Goal: Task Accomplishment & Management: Complete application form

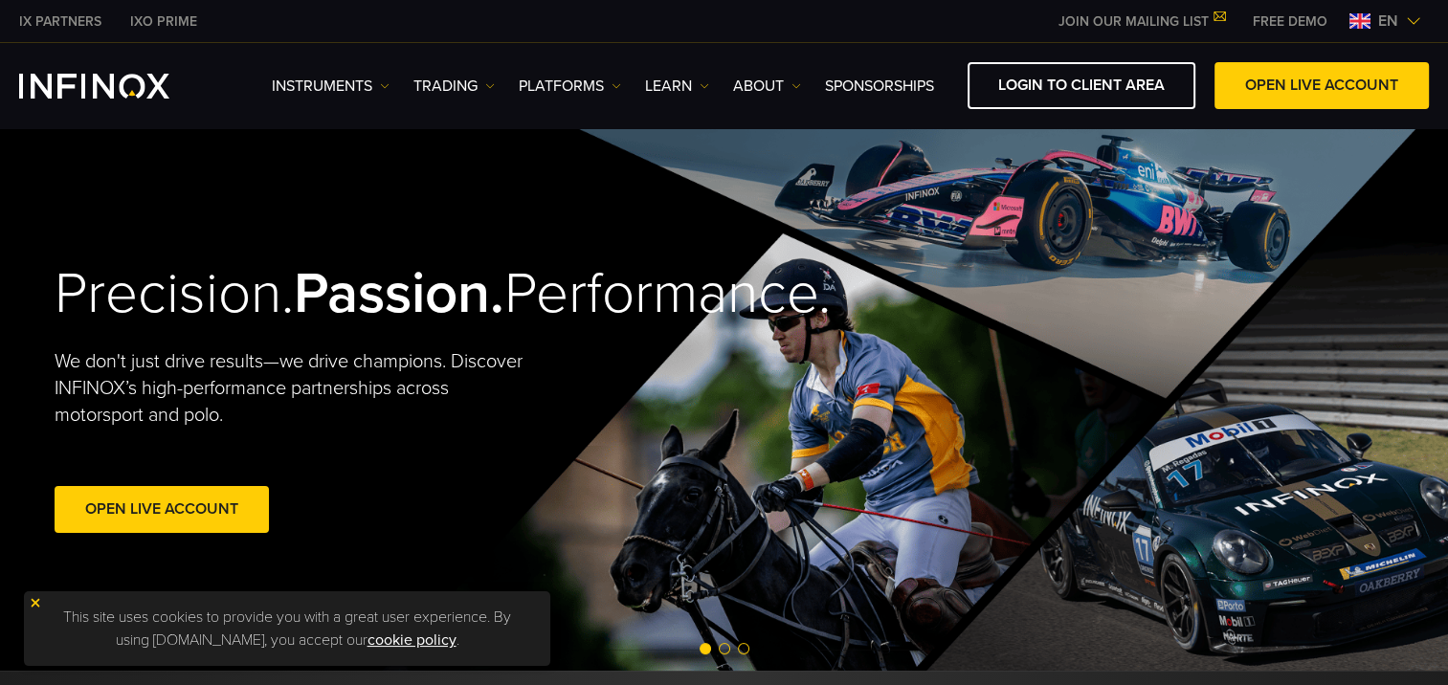
click at [1415, 20] on img at bounding box center [1413, 20] width 15 height 15
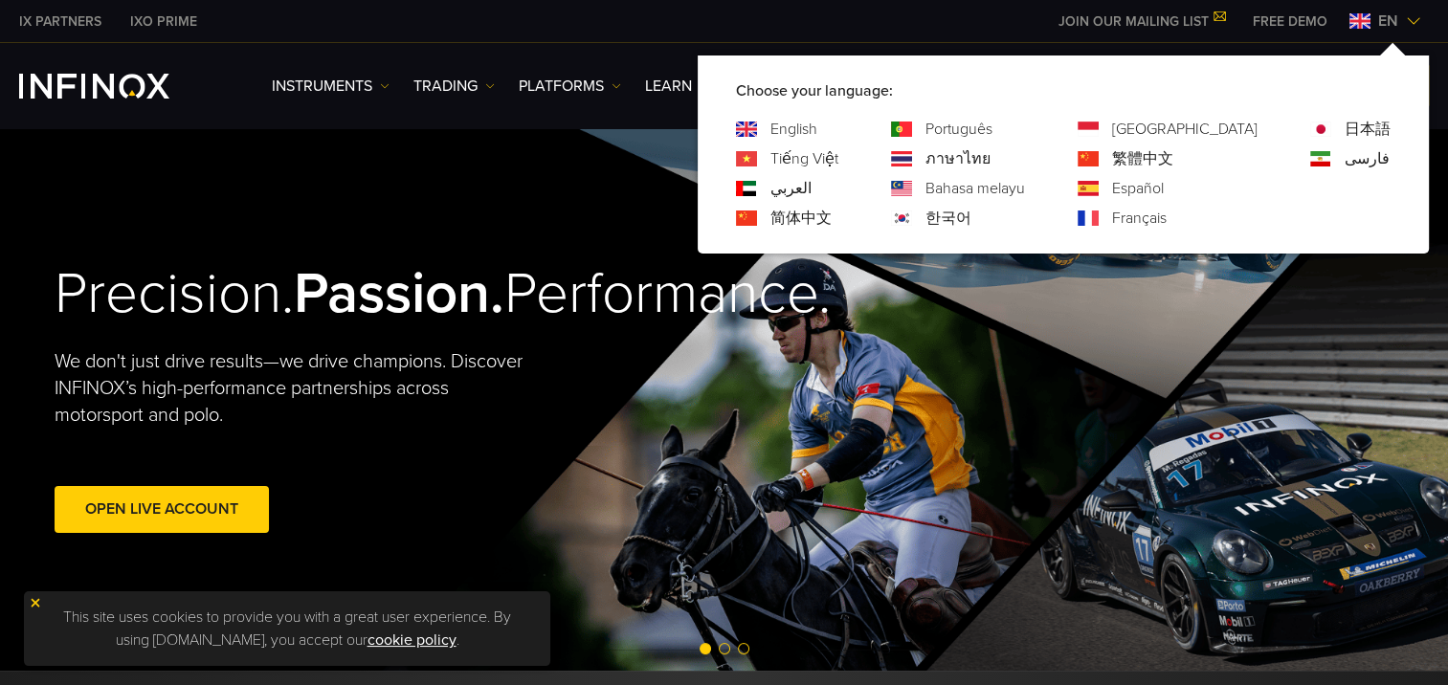
click at [971, 216] on link "한국어" at bounding box center [948, 218] width 46 height 23
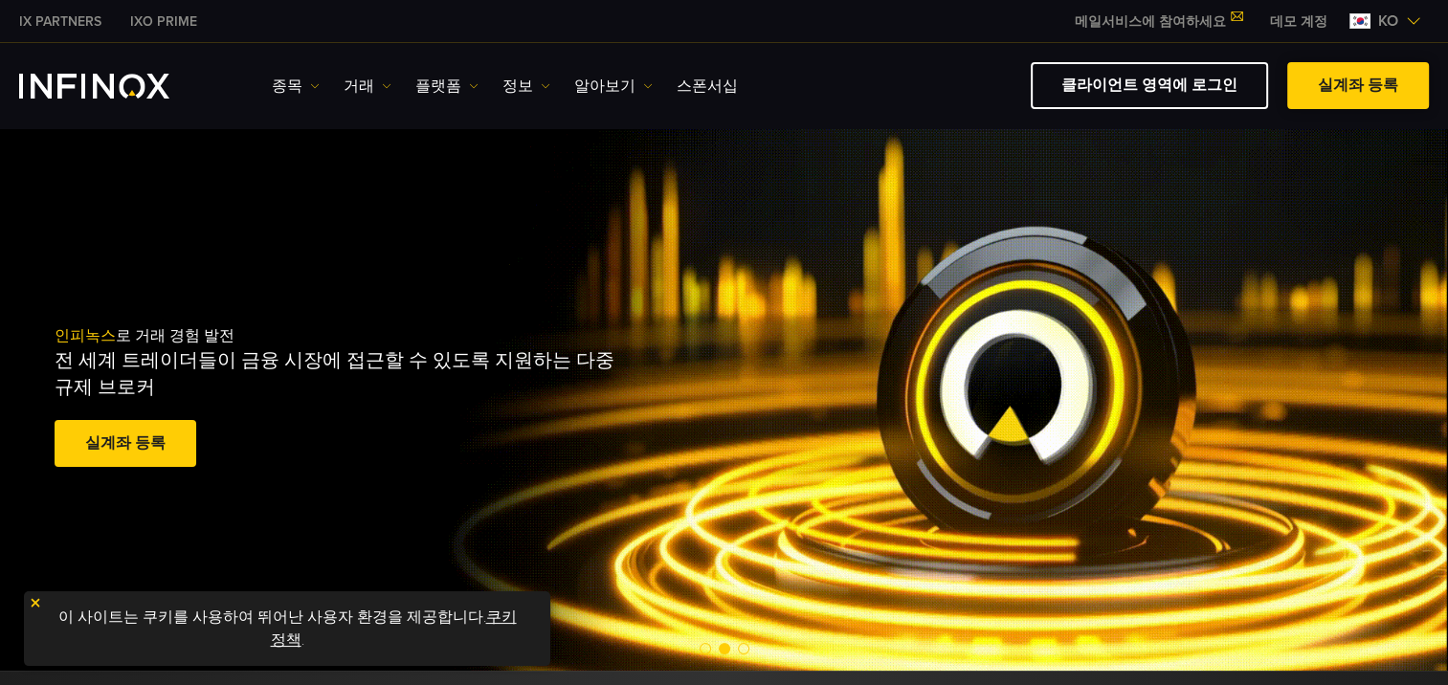
click at [1355, 80] on link "실계좌 등록" at bounding box center [1358, 85] width 142 height 47
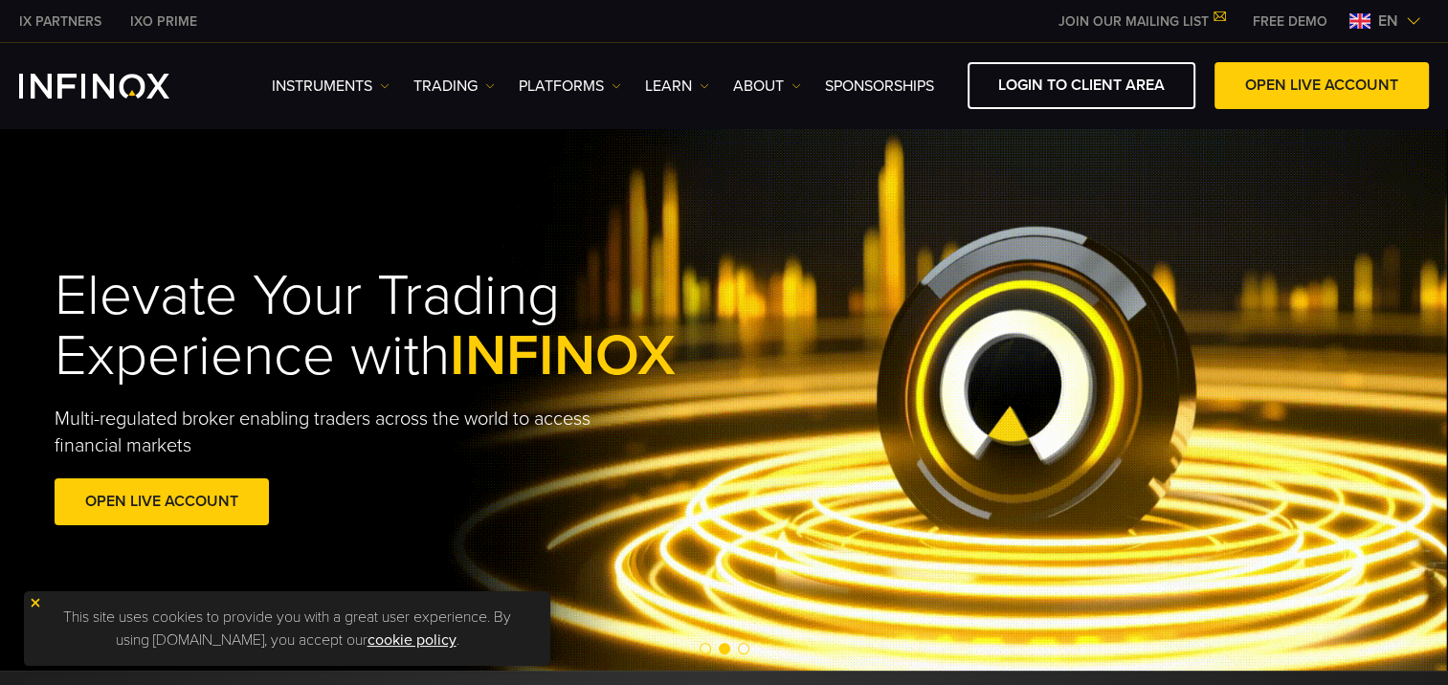
click at [1198, 16] on link "JOIN OUR MAILING LIST" at bounding box center [1141, 21] width 194 height 16
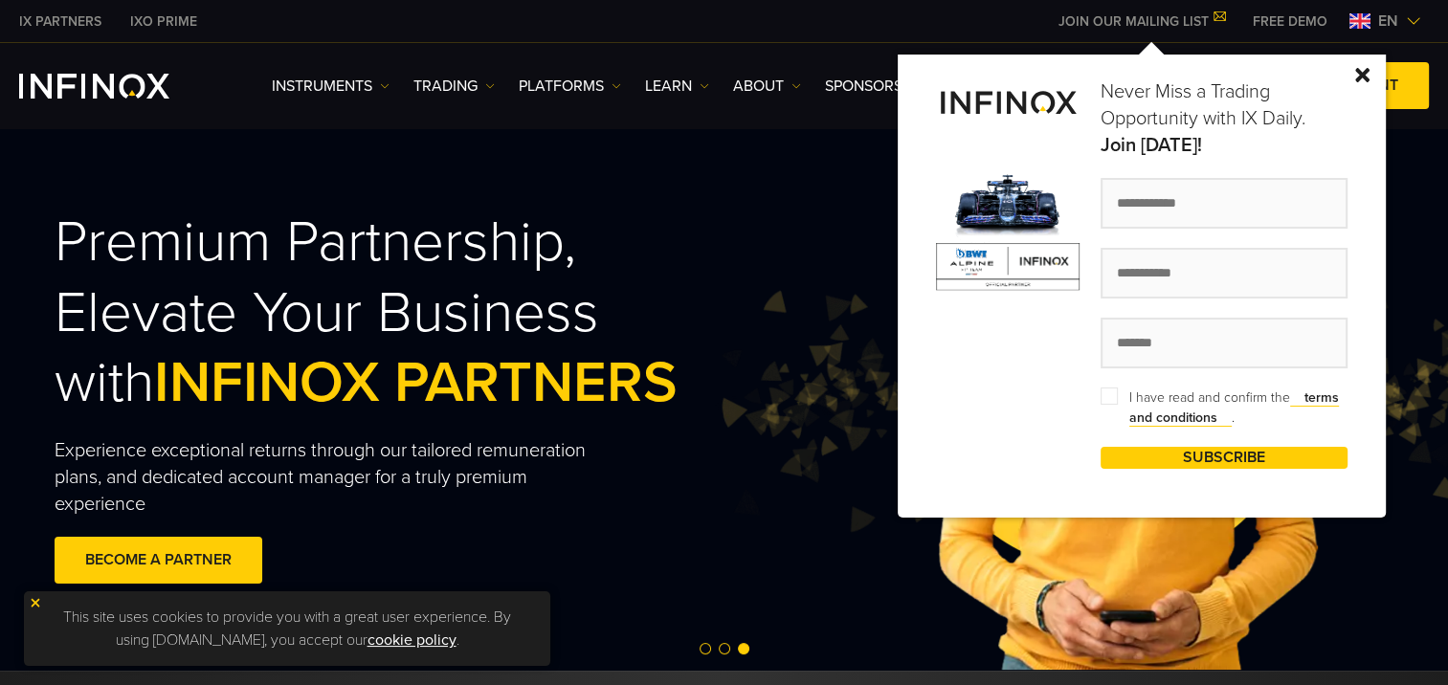
click at [1363, 70] on img at bounding box center [1362, 75] width 14 height 14
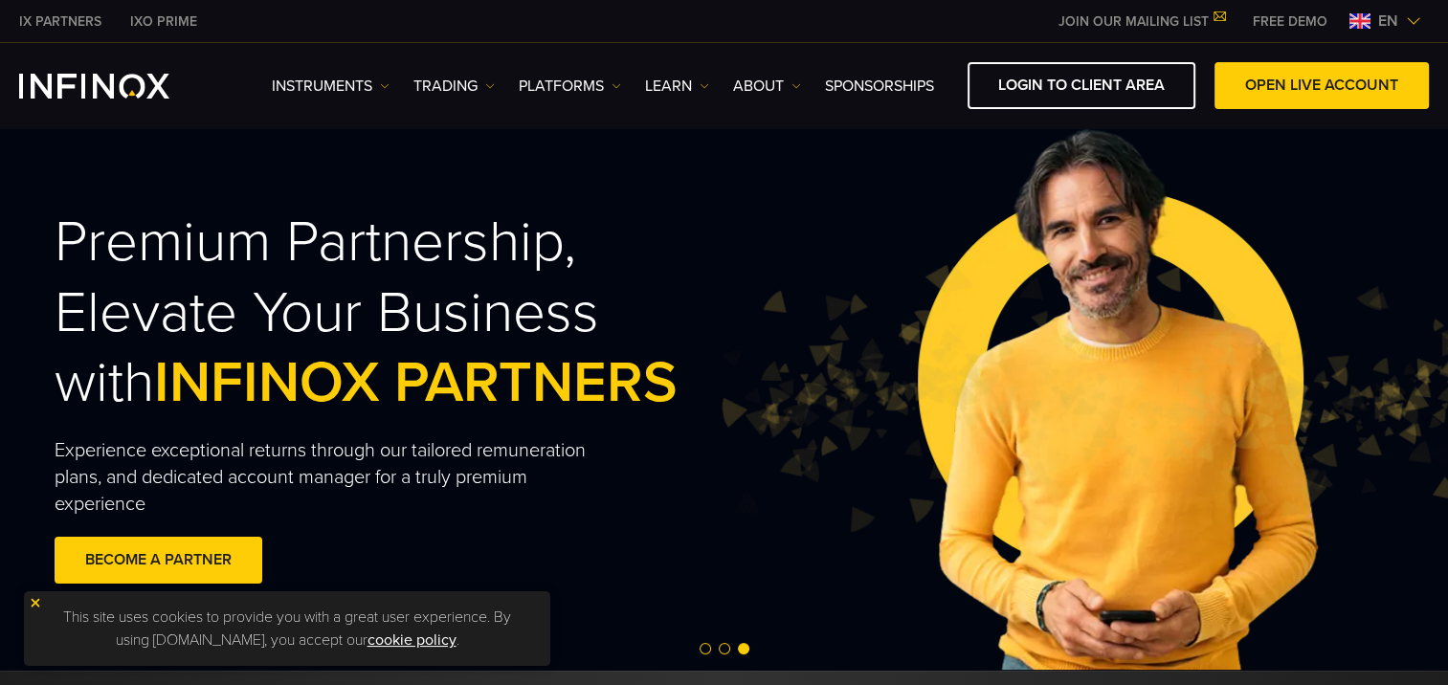
click at [1415, 16] on img at bounding box center [1413, 20] width 15 height 15
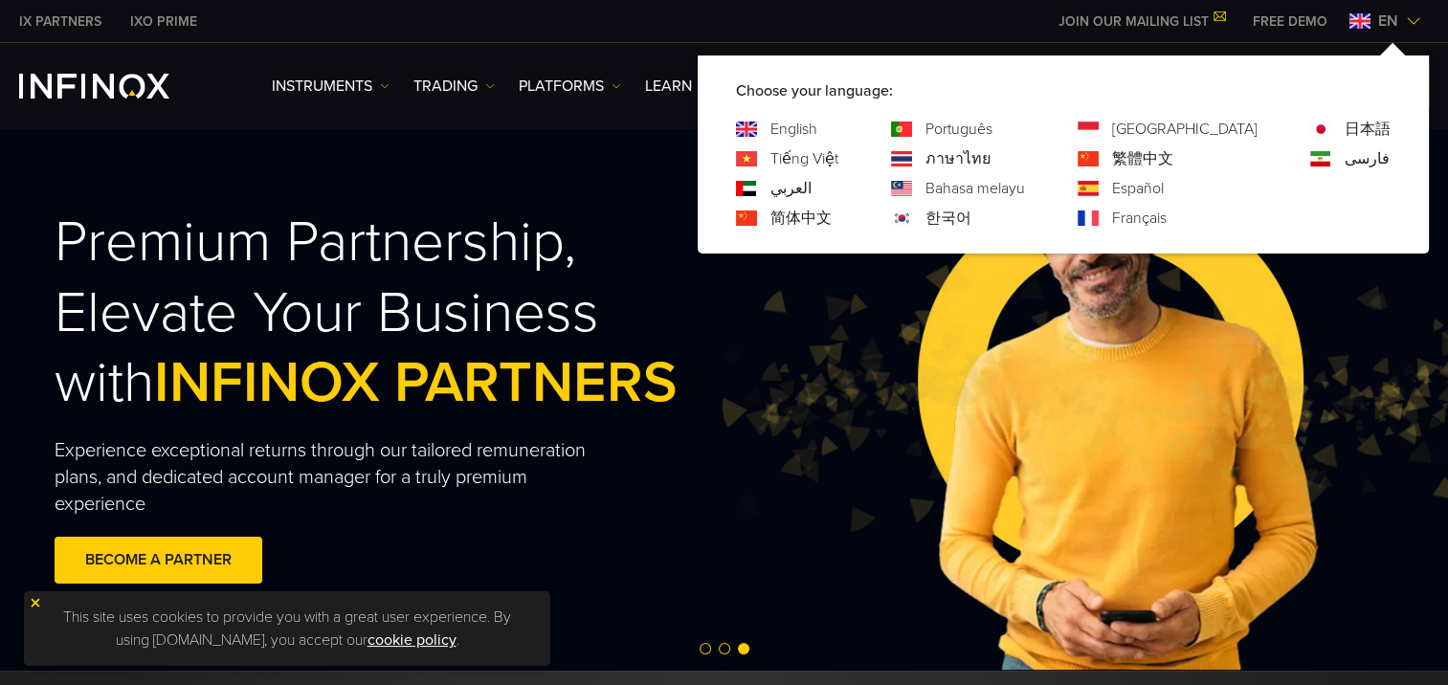
click at [971, 216] on link "한국어" at bounding box center [948, 218] width 46 height 23
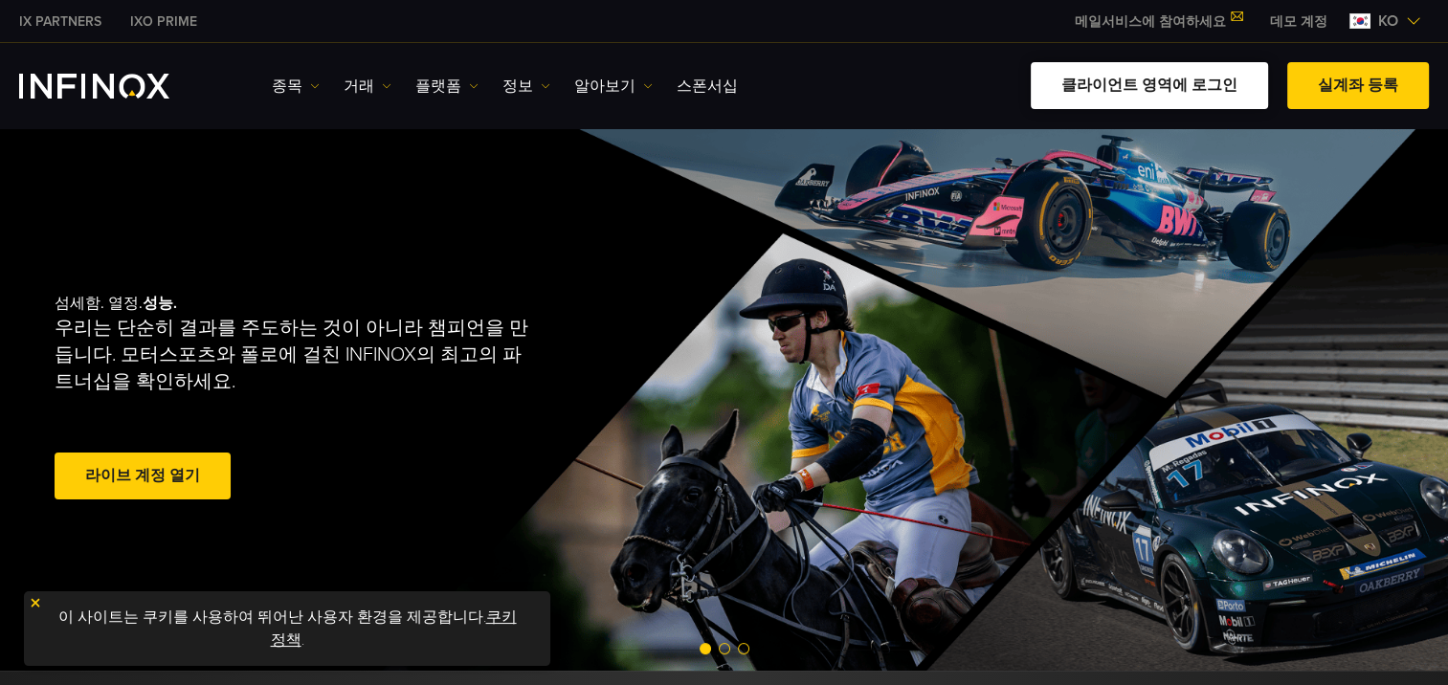
click at [1167, 84] on link "클라이언트 영역에 로그인" at bounding box center [1148, 85] width 237 height 47
